Goal: Task Accomplishment & Management: Manage account settings

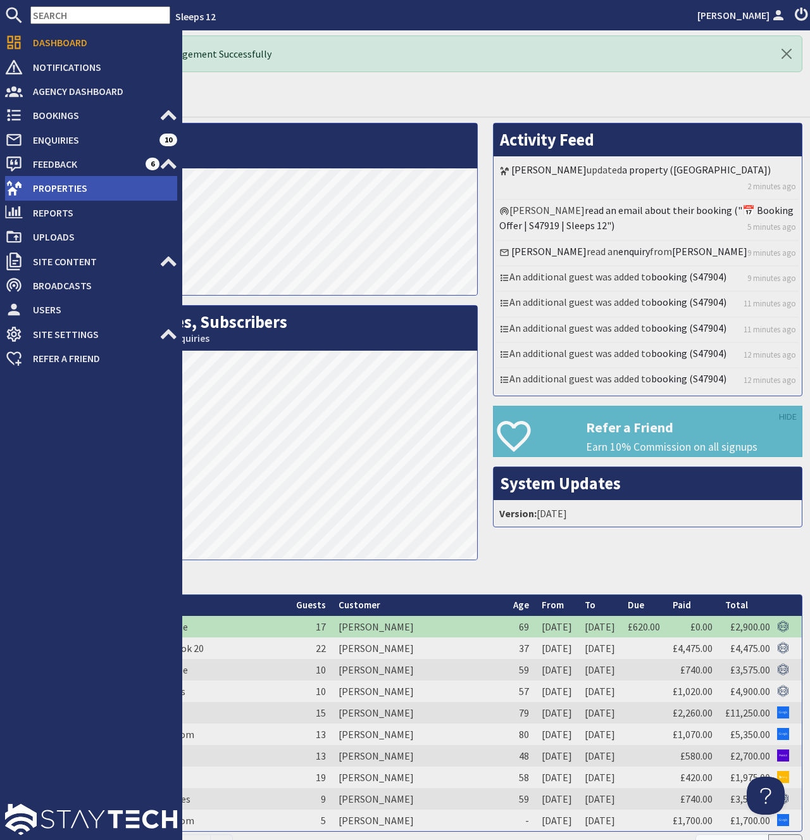
click at [72, 181] on span "Properties" at bounding box center [100, 188] width 154 height 20
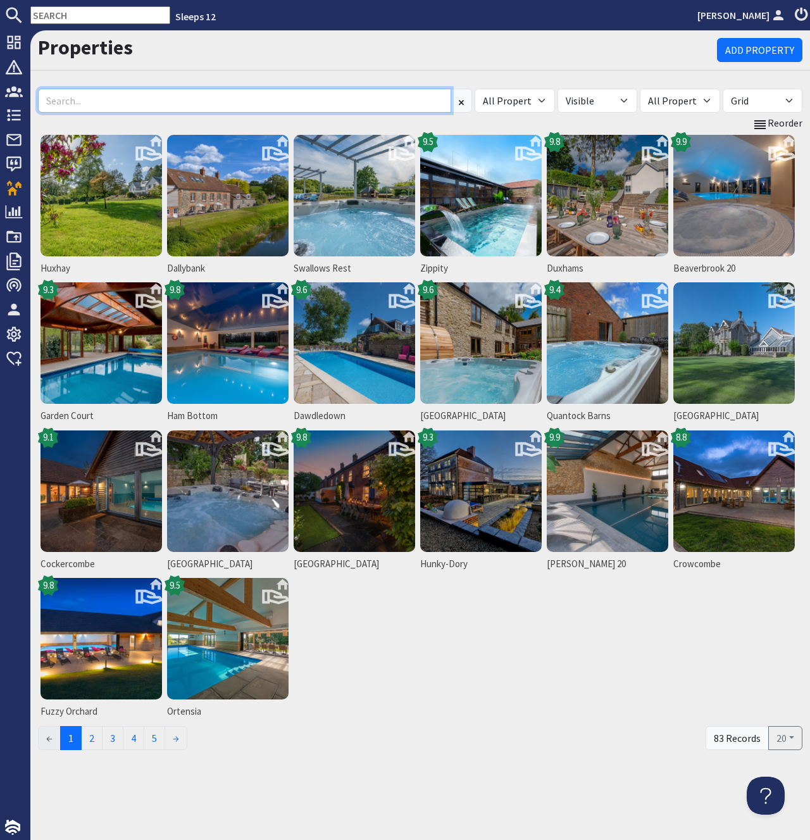
click at [237, 103] on input at bounding box center [244, 101] width 413 height 24
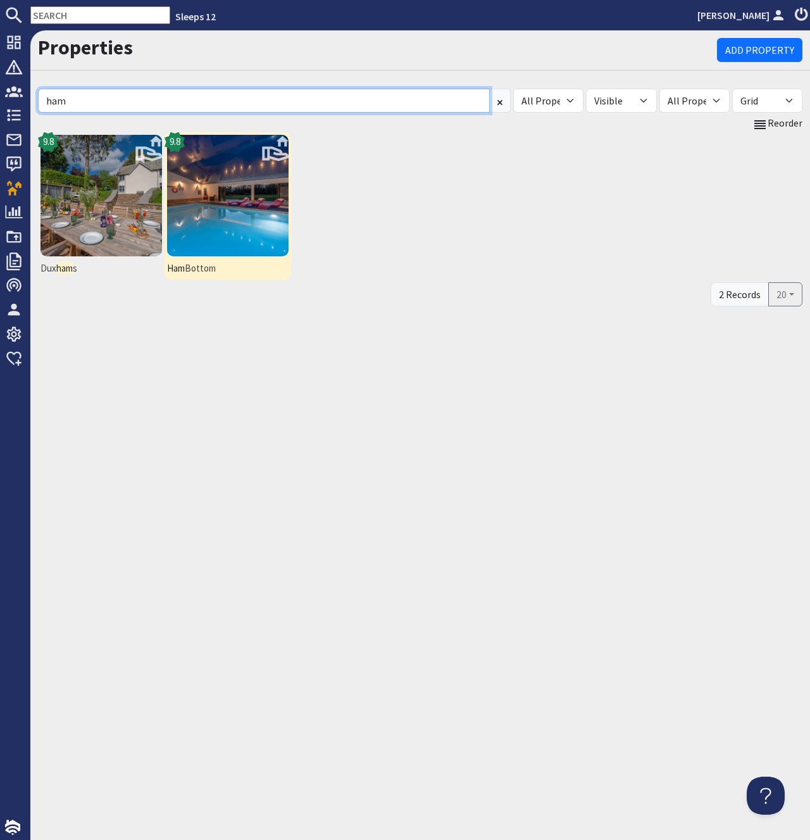
type input "ham"
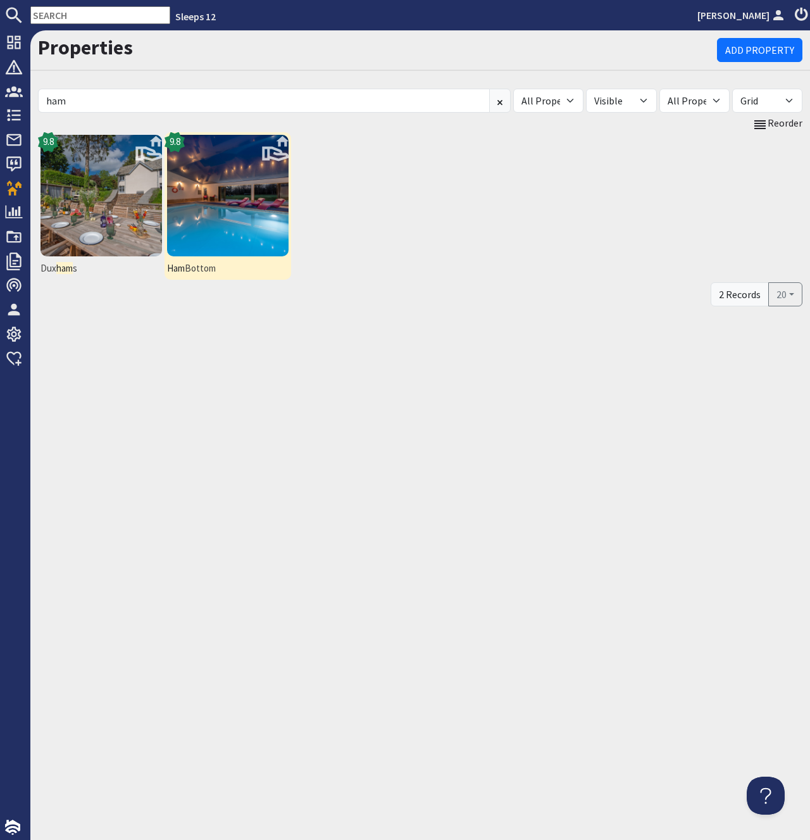
click at [218, 205] on img at bounding box center [227, 195] width 121 height 121
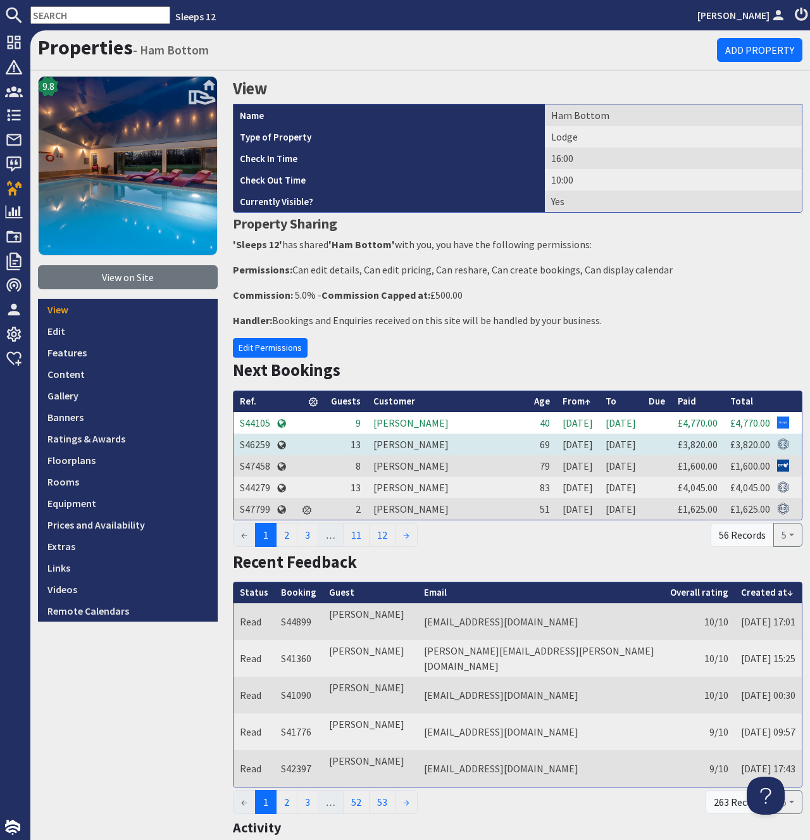
click at [258, 445] on td "S46259" at bounding box center [254, 444] width 43 height 22
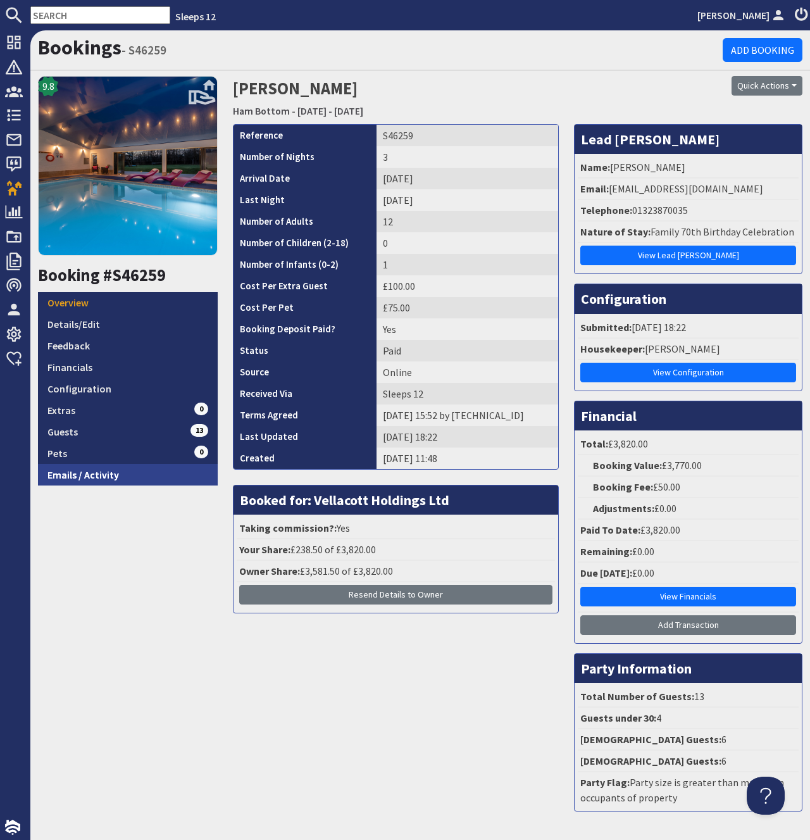
click at [69, 472] on link "Emails / Activity" at bounding box center [128, 475] width 180 height 22
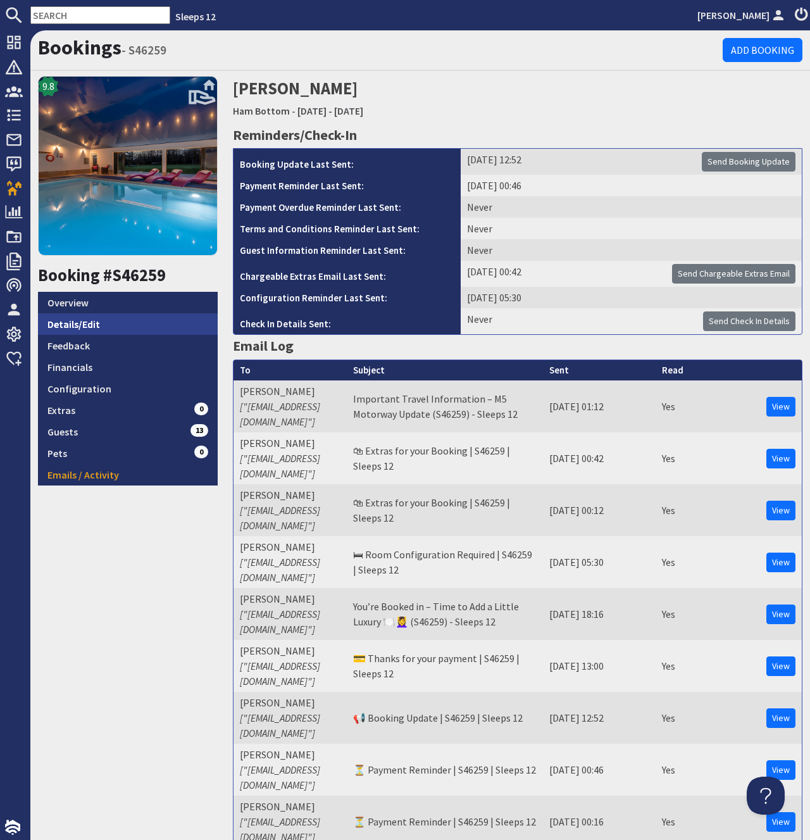
click at [81, 321] on link "Details/Edit" at bounding box center [128, 324] width 180 height 22
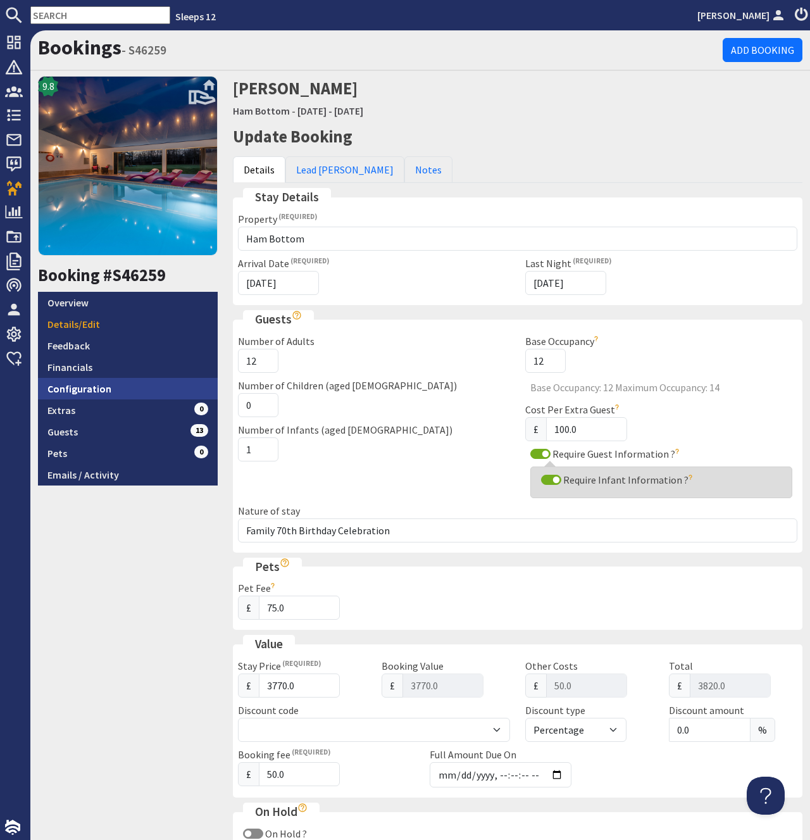
click at [54, 387] on link "Configuration" at bounding box center [128, 389] width 180 height 22
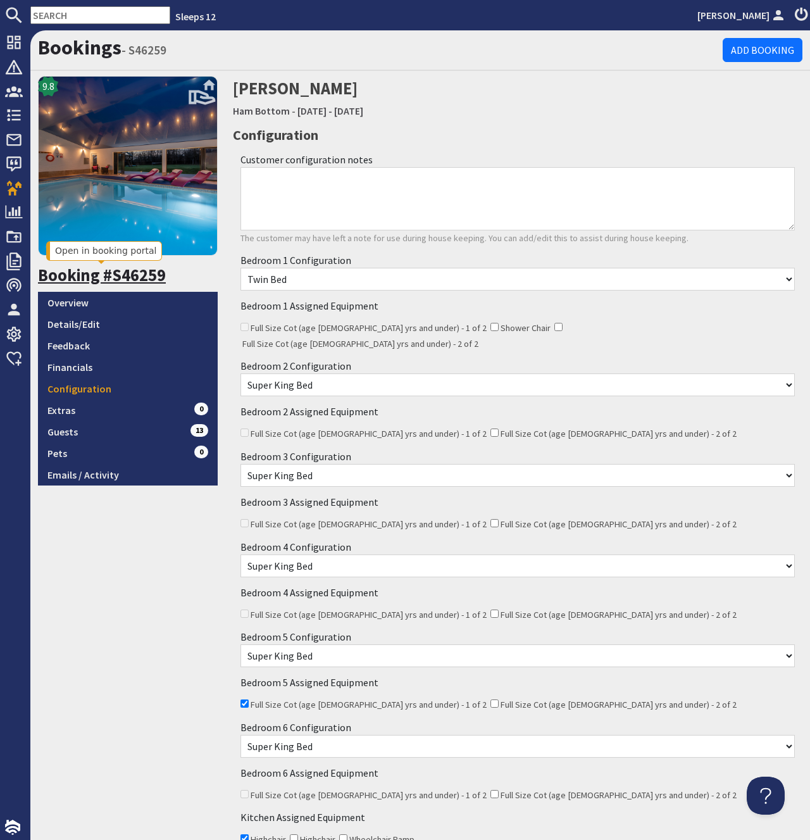
click at [71, 281] on link "Booking #S46259" at bounding box center [102, 274] width 128 height 21
click at [73, 301] on link "Overview" at bounding box center [128, 303] width 180 height 22
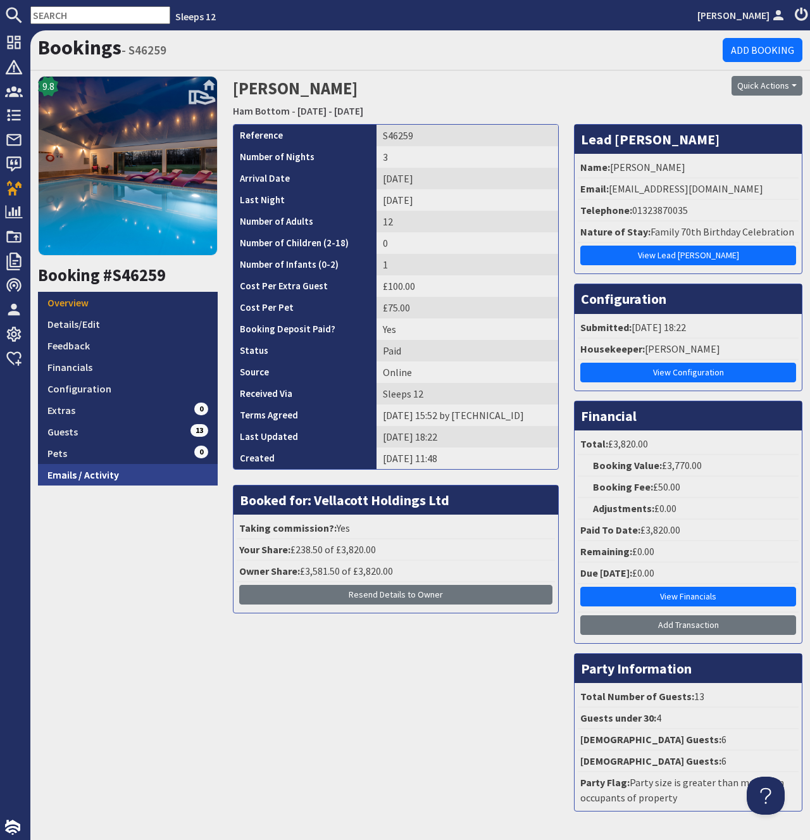
click at [79, 468] on link "Emails / Activity" at bounding box center [128, 475] width 180 height 22
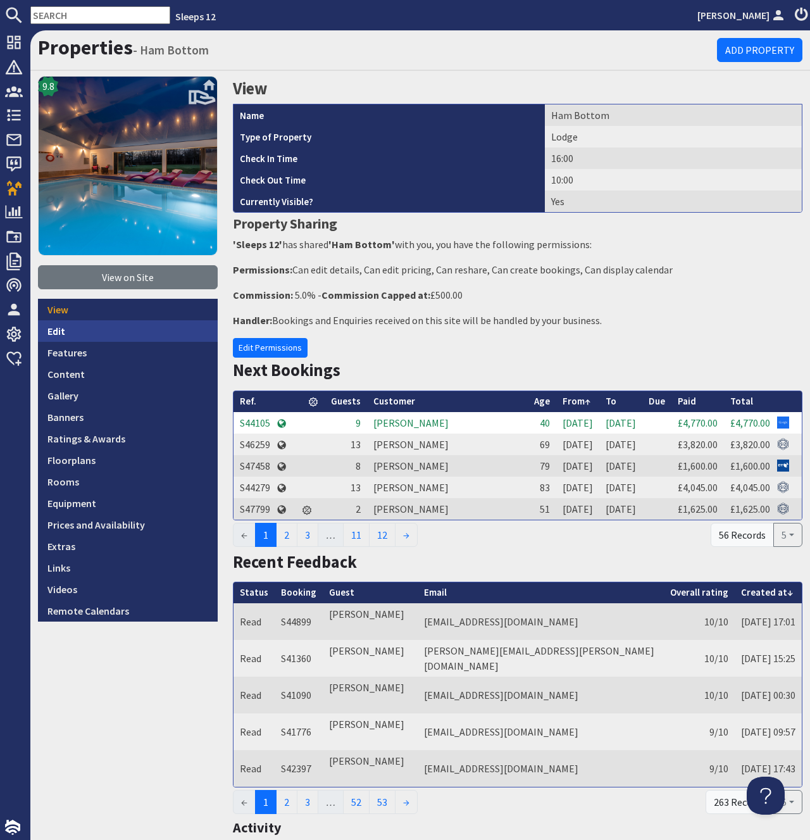
click at [58, 333] on link "Edit" at bounding box center [128, 331] width 180 height 22
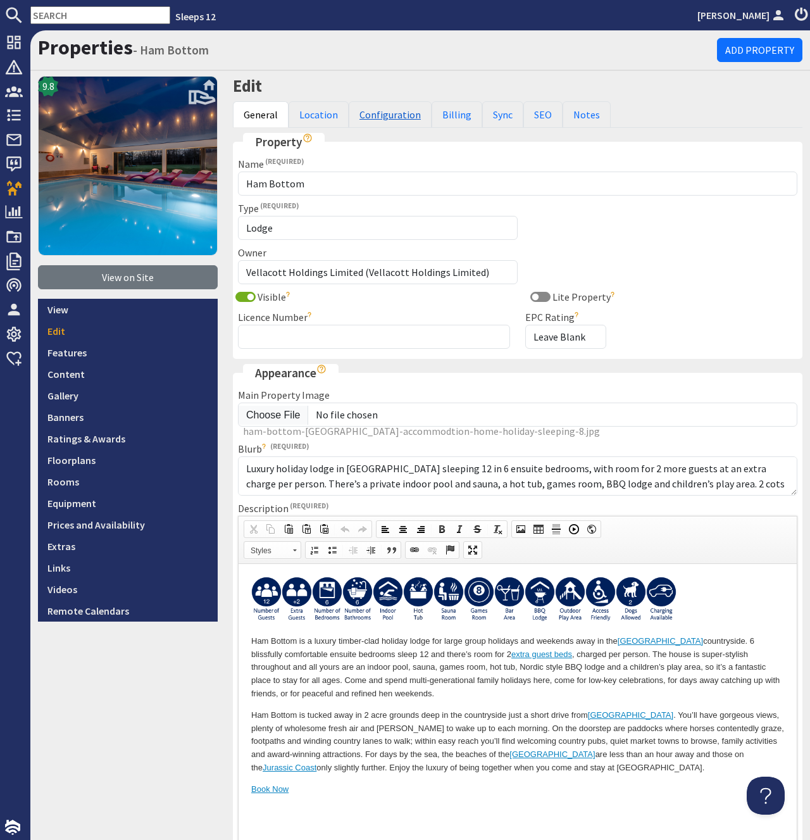
click at [385, 109] on link "Configuration" at bounding box center [390, 114] width 83 height 27
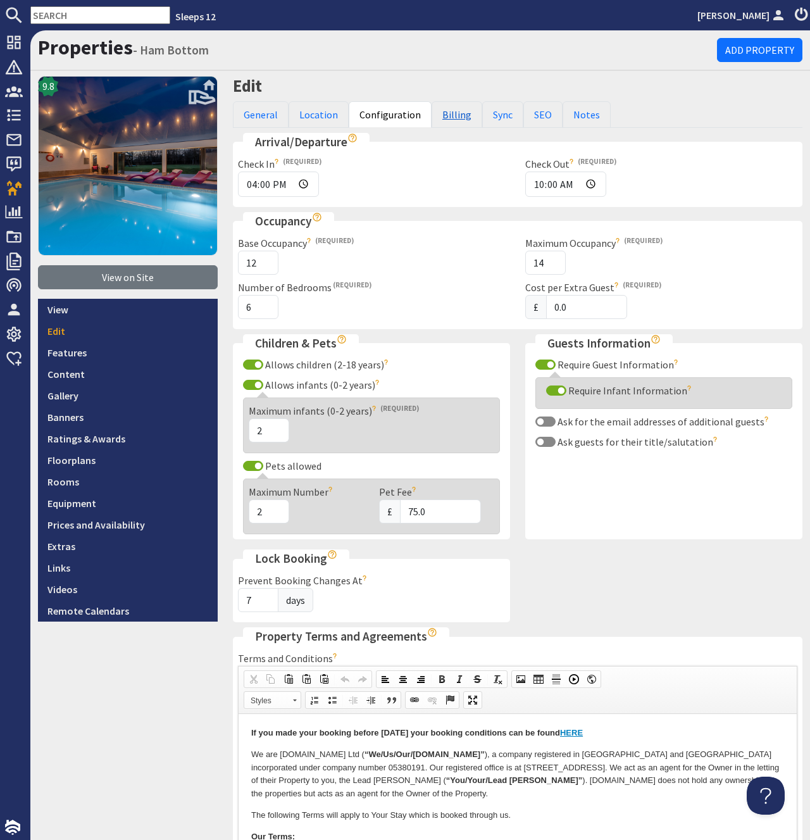
click at [440, 109] on link "Billing" at bounding box center [457, 114] width 51 height 27
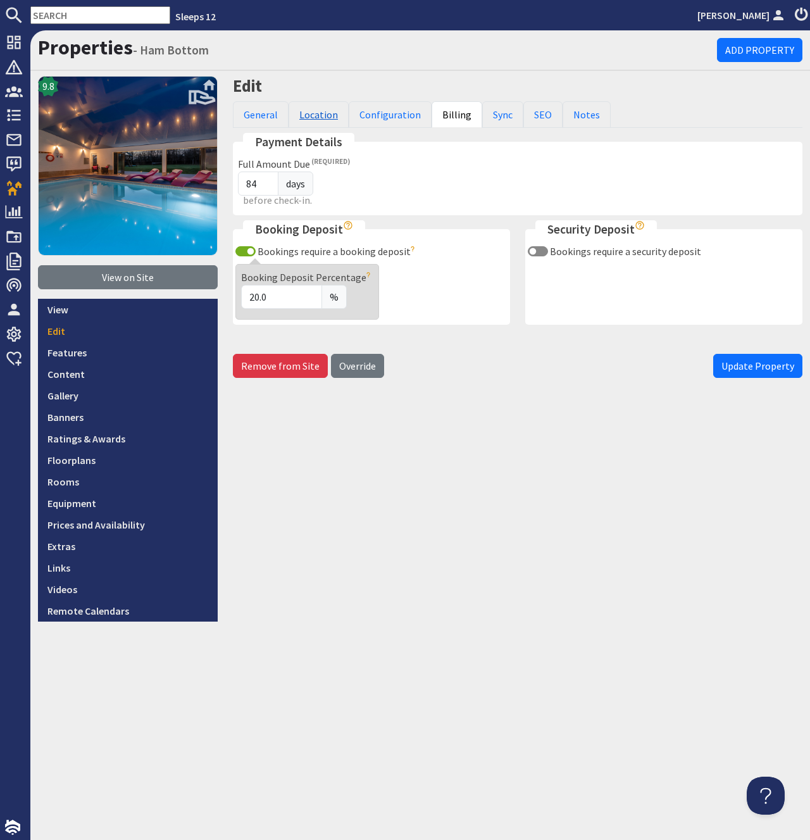
click at [324, 113] on link "Location" at bounding box center [319, 114] width 60 height 27
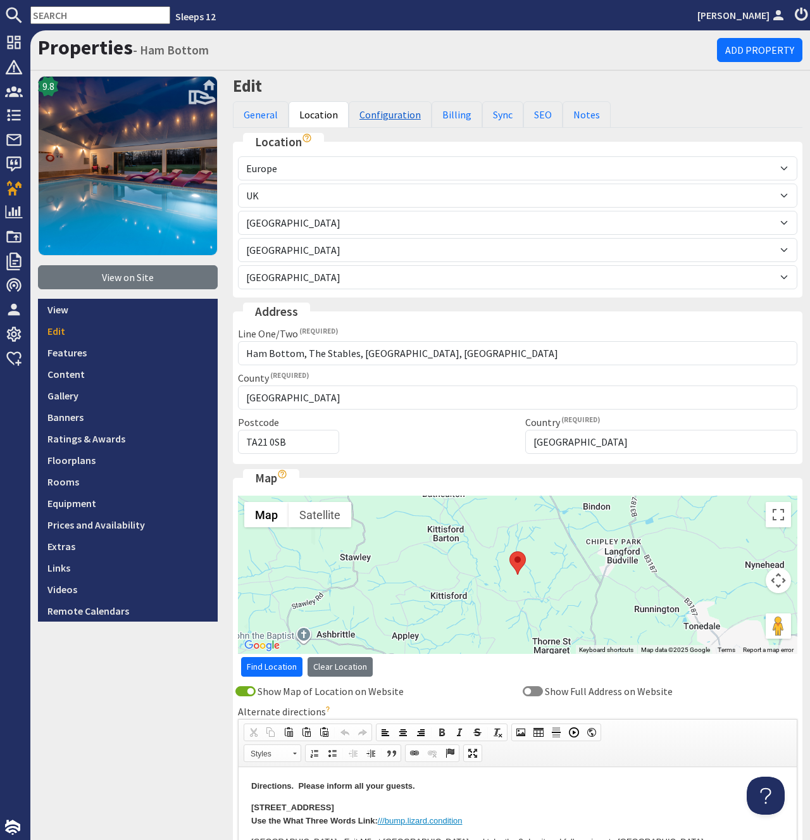
click at [413, 103] on link "Configuration" at bounding box center [390, 114] width 83 height 27
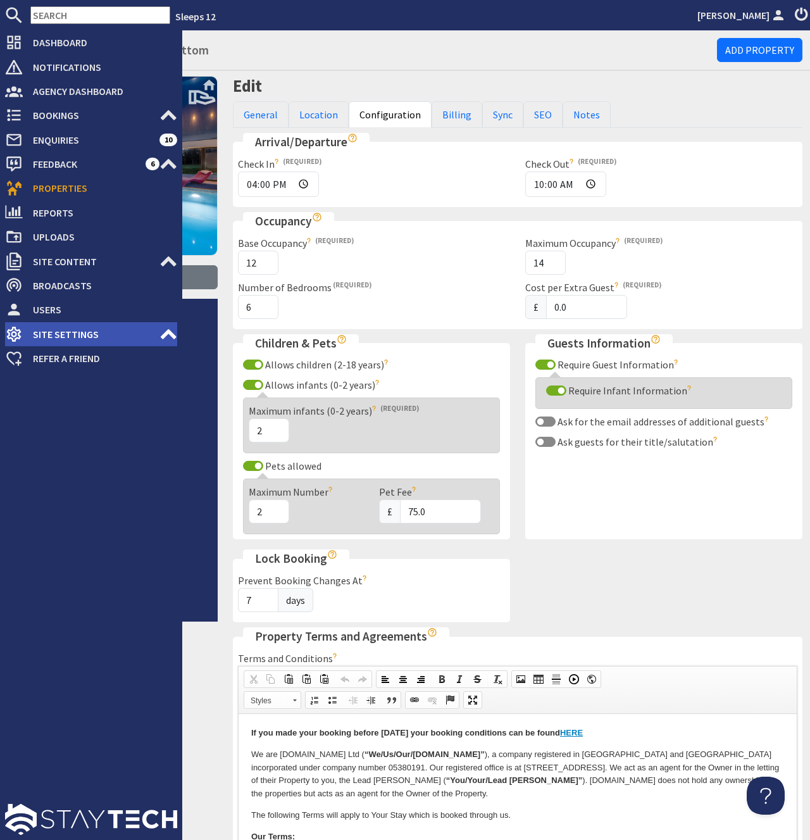
click at [78, 336] on span "Site Settings" at bounding box center [91, 334] width 137 height 20
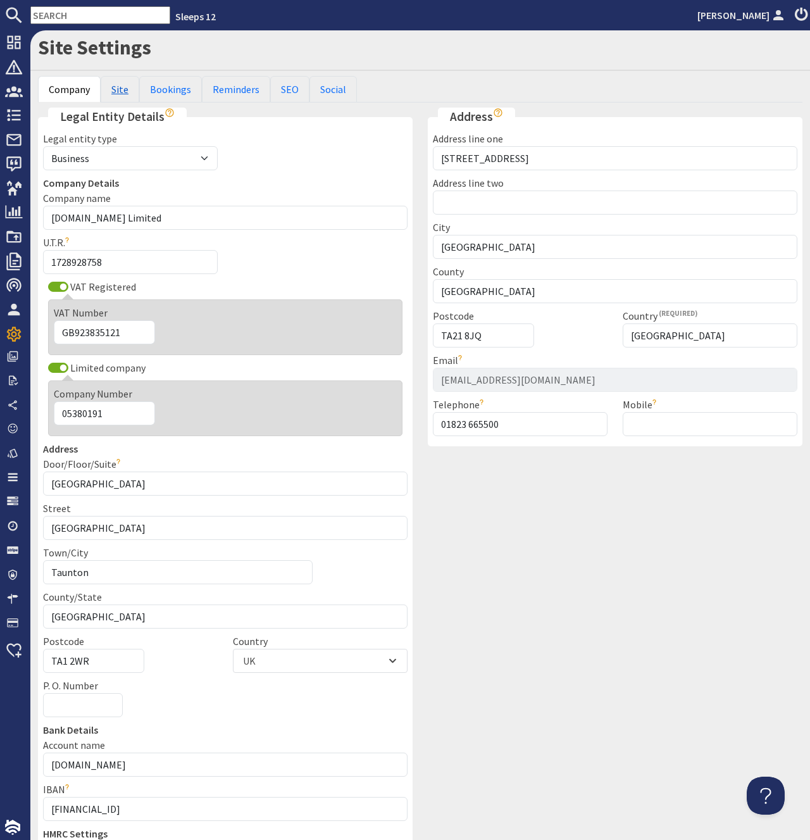
click at [123, 93] on link "Site" at bounding box center [120, 89] width 39 height 27
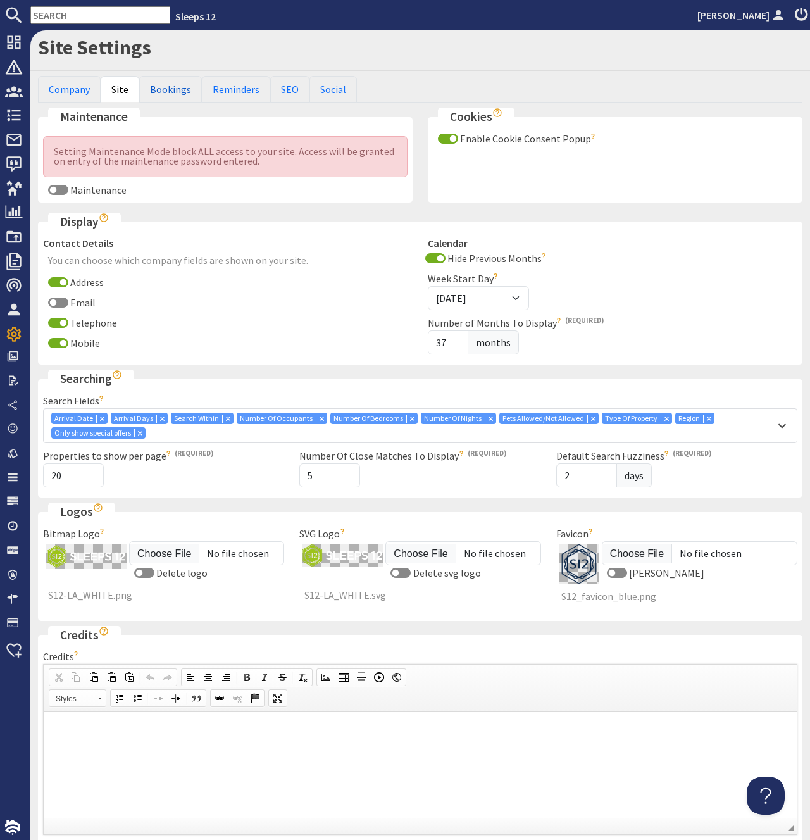
click at [170, 86] on link "Bookings" at bounding box center [170, 89] width 63 height 27
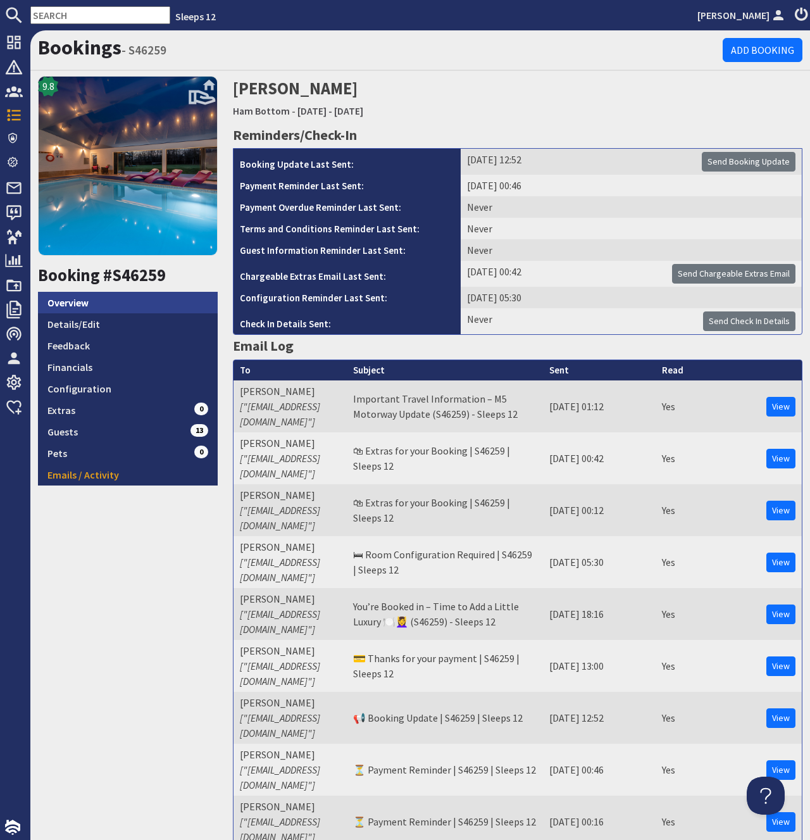
click at [54, 308] on link "Overview" at bounding box center [128, 303] width 180 height 22
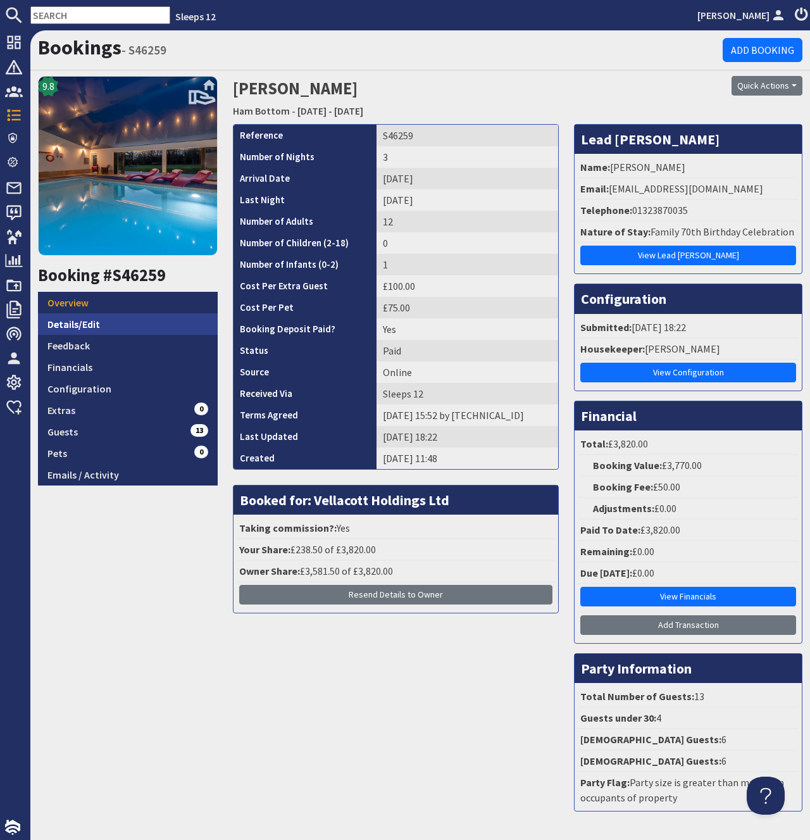
click at [57, 323] on link "Details/Edit" at bounding box center [128, 324] width 180 height 22
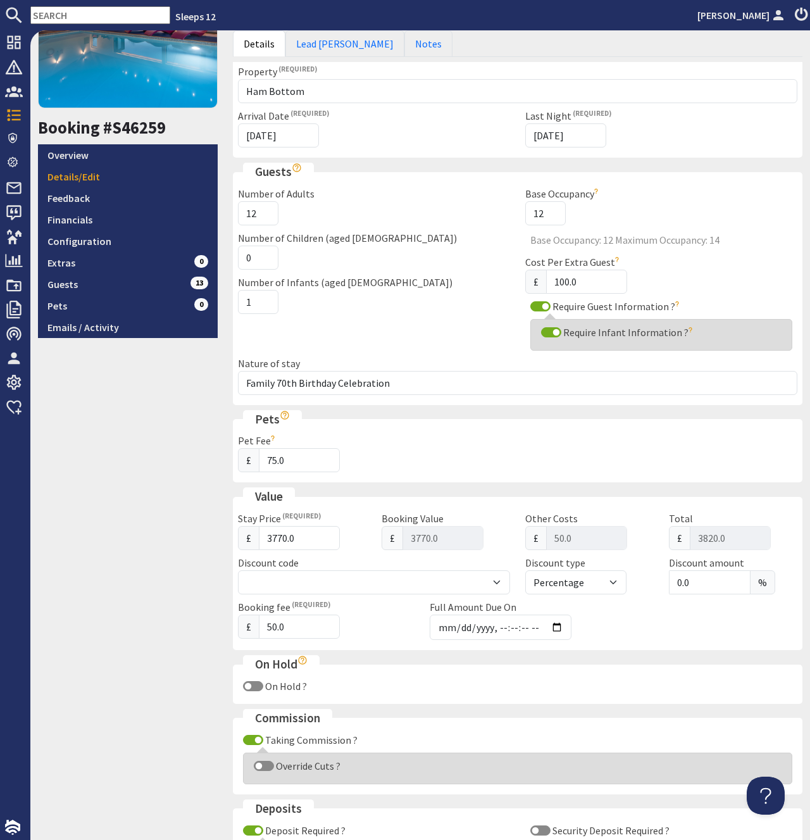
scroll to position [239, 0]
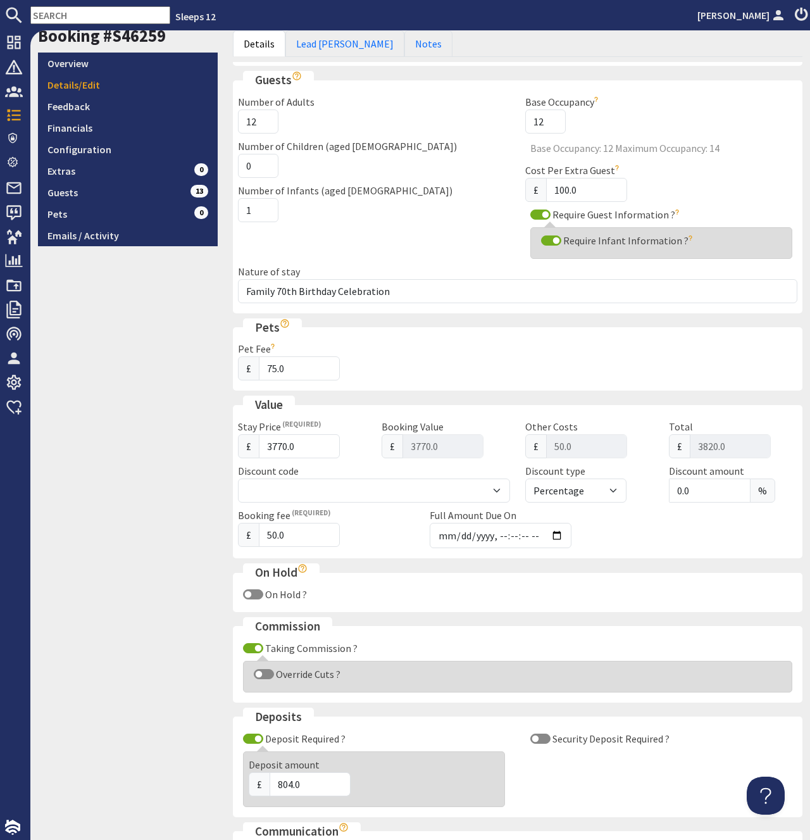
click at [126, 316] on div "9.8 Booking #S46259 Overview Details/Edit Feedback Financials Configuration Ext…" at bounding box center [127, 403] width 195 height 1133
